Goal: Task Accomplishment & Management: Manage account settings

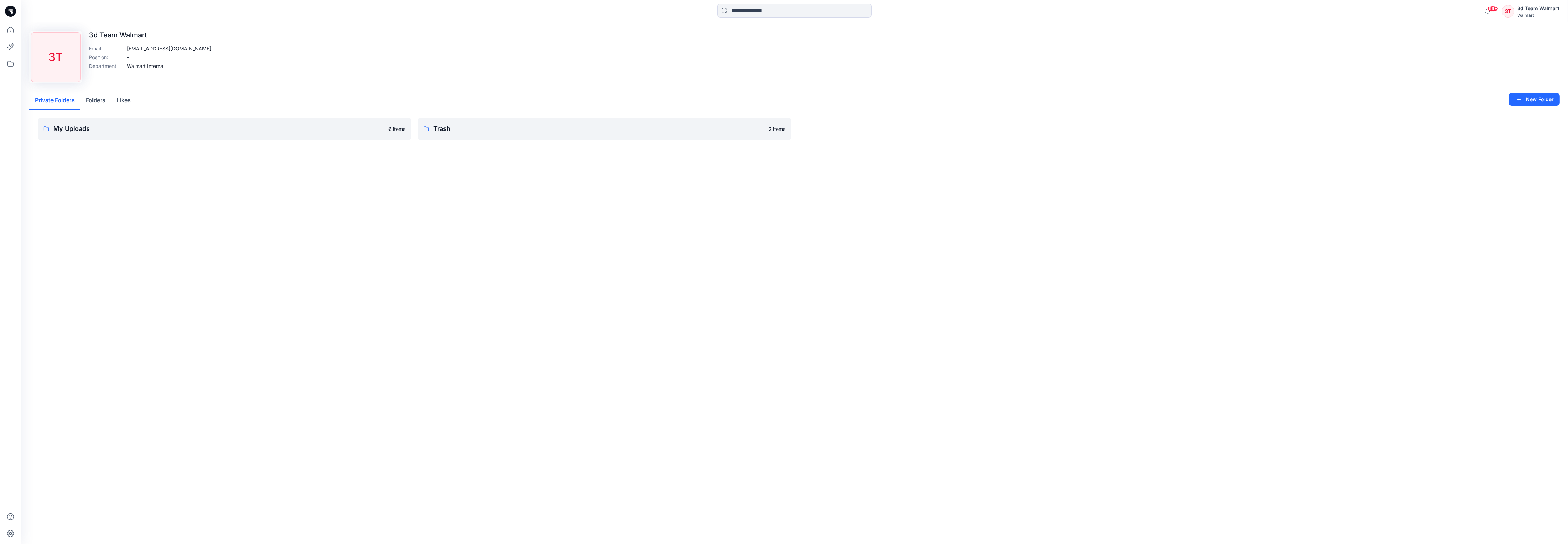
click at [1521, 13] on div "Walmart" at bounding box center [1538, 15] width 42 height 5
click at [1494, 94] on p "Organization Settings" at bounding box center [1492, 94] width 50 height 13
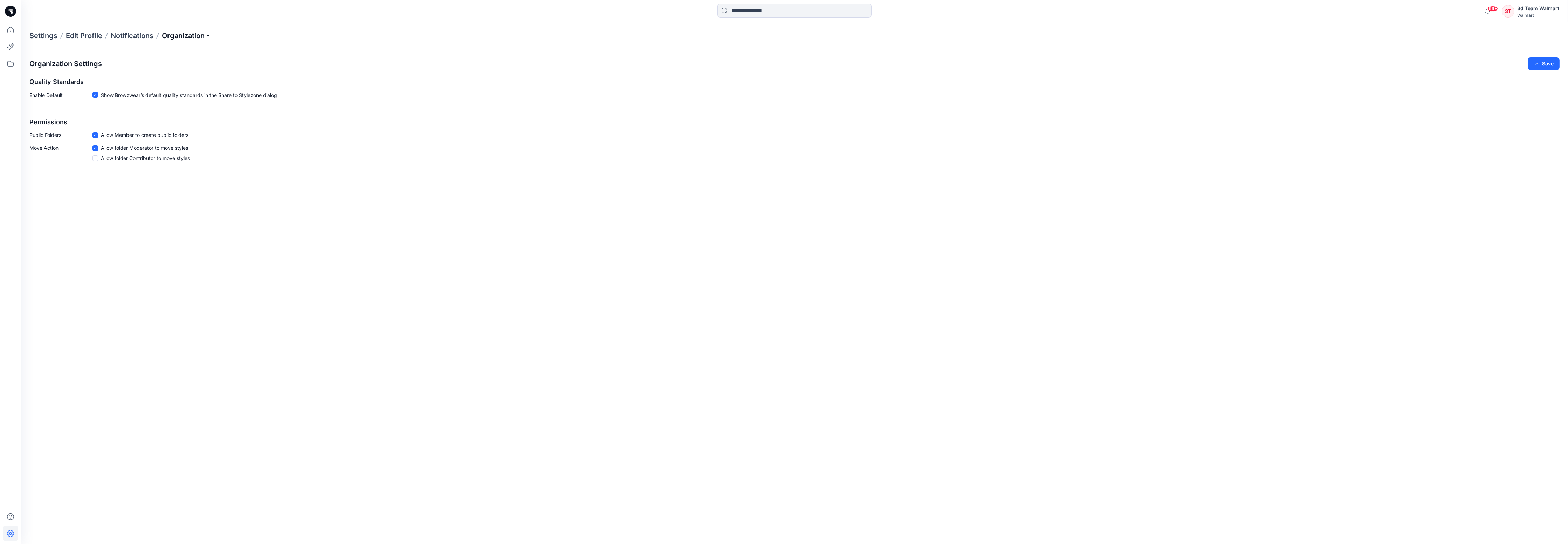
click at [203, 37] on p "Organization" at bounding box center [186, 36] width 49 height 10
click at [159, 123] on link "User Roles" at bounding box center [187, 122] width 102 height 14
click at [1496, 65] on icon "button" at bounding box center [1494, 63] width 5 height 5
click at [1451, 85] on div at bounding box center [1476, 82] width 72 height 9
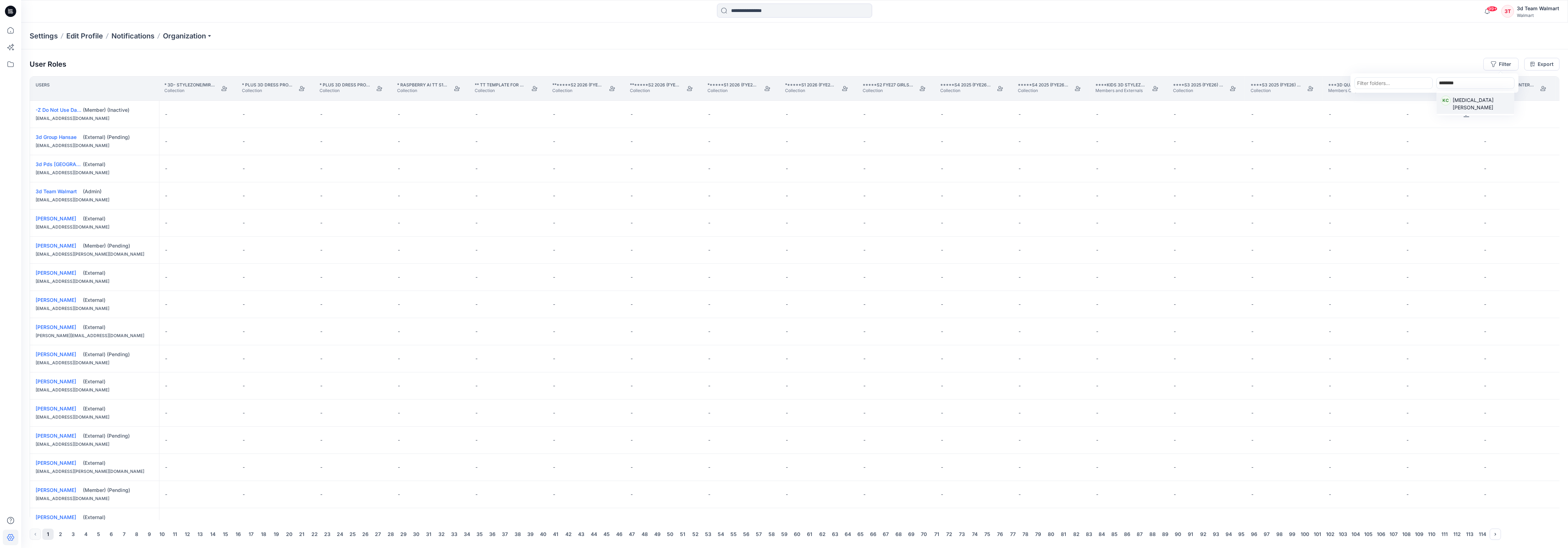
type input "*********"
click at [1470, 102] on p "[MEDICAL_DATA][PERSON_NAME]" at bounding box center [1481, 104] width 57 height 15
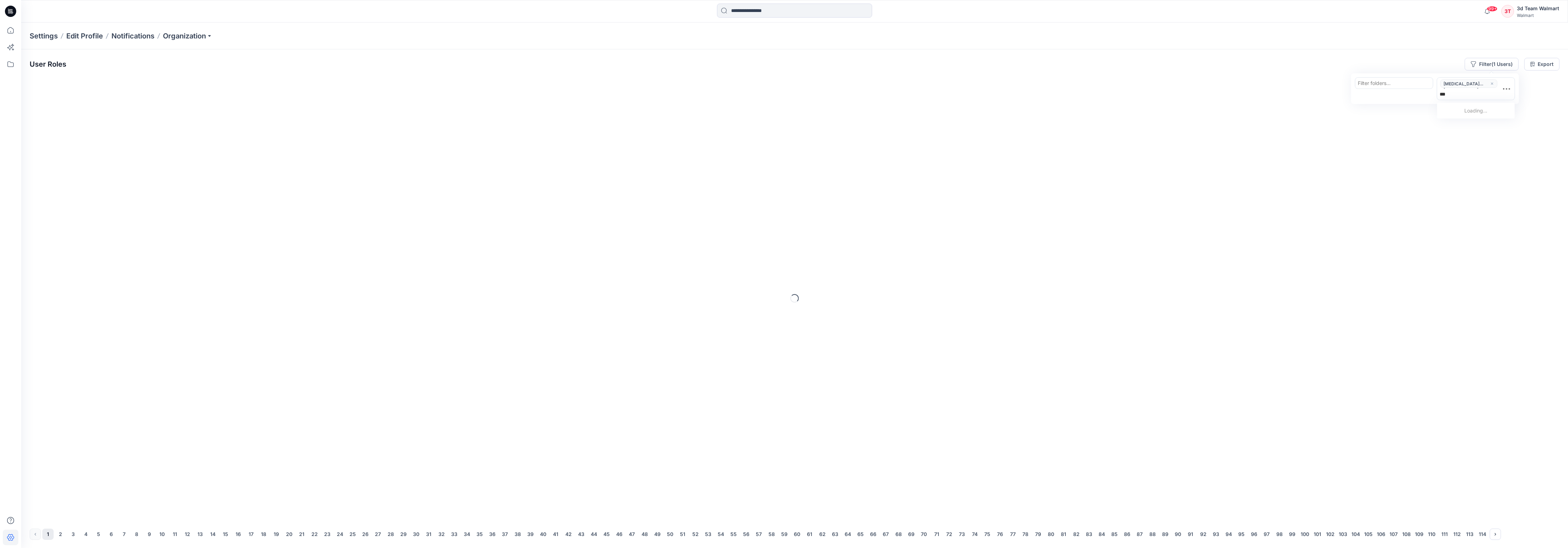
type input "****"
click at [1470, 108] on p "[PERSON_NAME]" at bounding box center [1474, 112] width 40 height 9
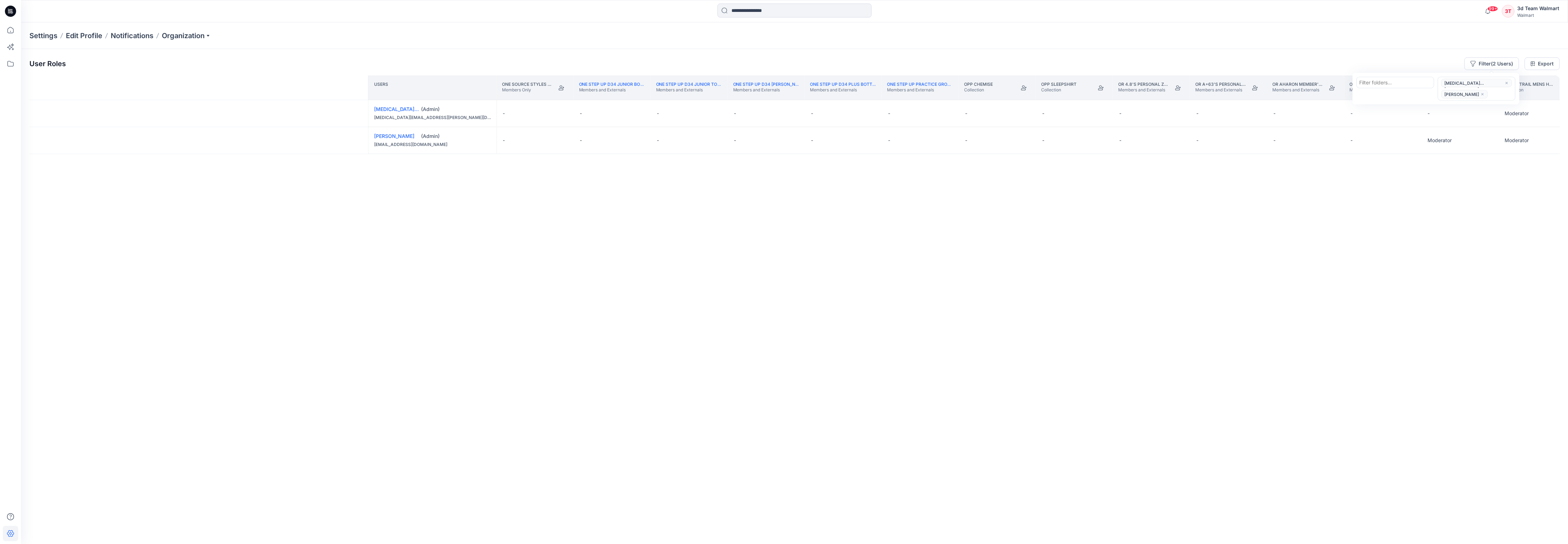
scroll to position [0, 72476]
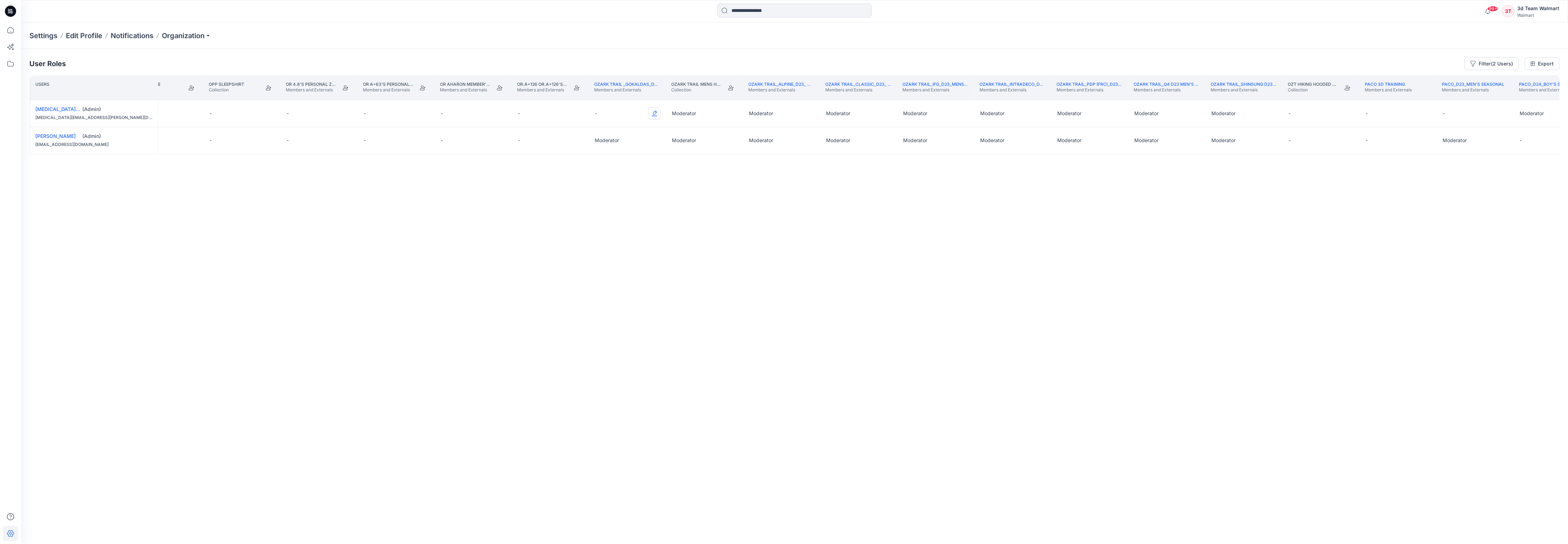
click at [655, 115] on button "Edit Role" at bounding box center [654, 113] width 13 height 13
click at [621, 168] on button "Moderator" at bounding box center [621, 168] width 75 height 13
